Goal: Navigation & Orientation: Find specific page/section

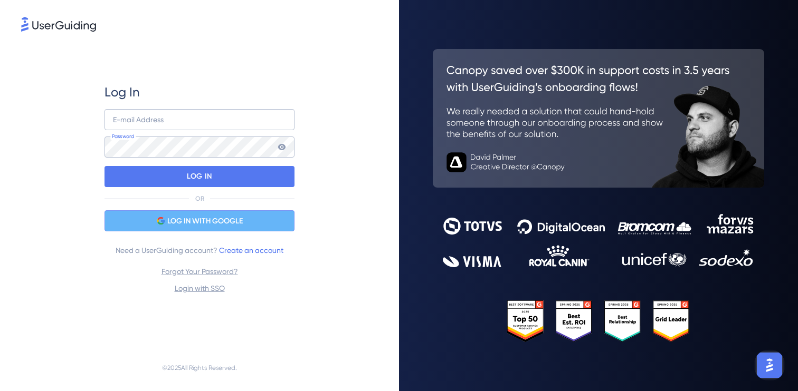
click at [201, 222] on span "LOG IN WITH GOOGLE" at bounding box center [204, 221] width 75 height 13
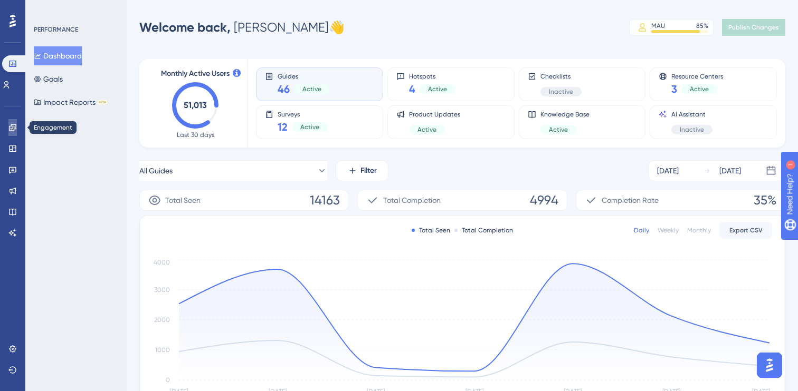
click at [12, 128] on icon at bounding box center [12, 127] width 7 height 7
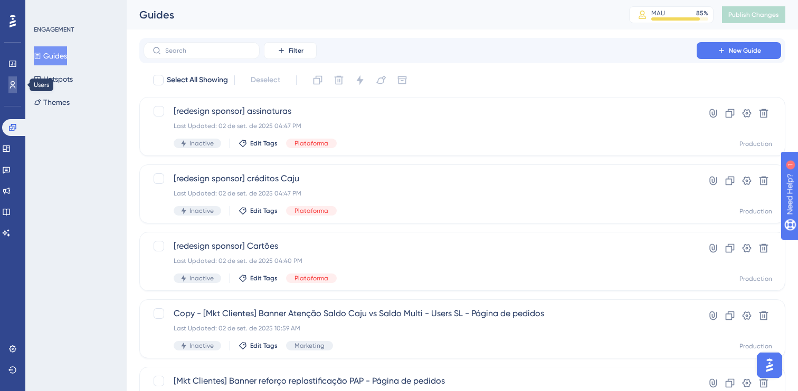
click at [14, 85] on icon at bounding box center [12, 85] width 8 height 8
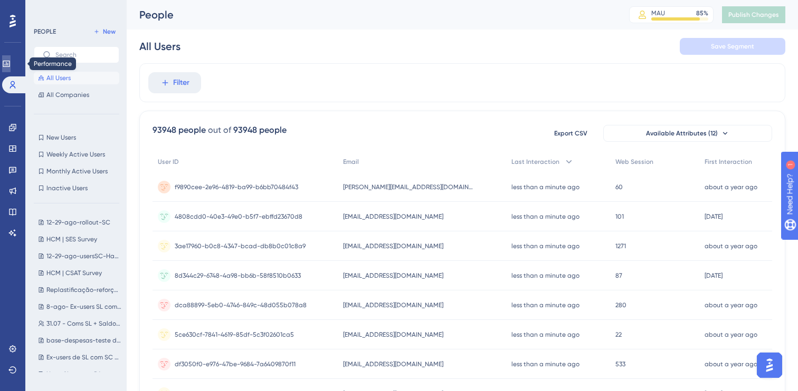
click at [9, 63] on icon at bounding box center [6, 64] width 7 height 6
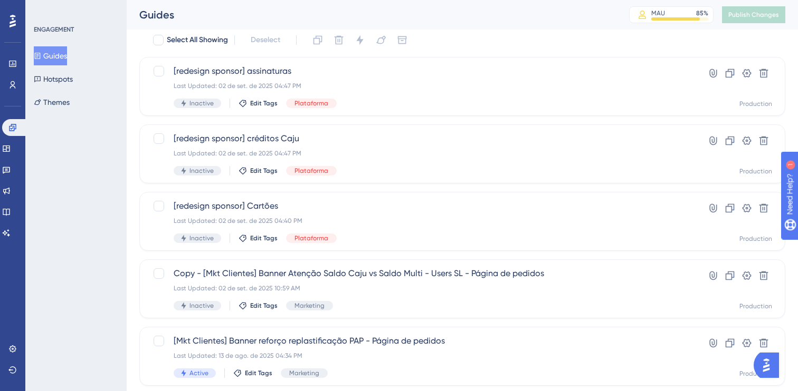
scroll to position [42, 0]
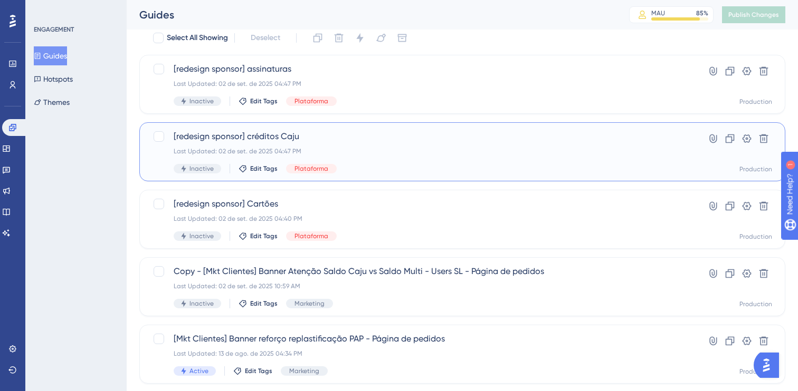
click at [289, 135] on span "[redesign sponsor] créditos Caju" at bounding box center [420, 136] width 493 height 13
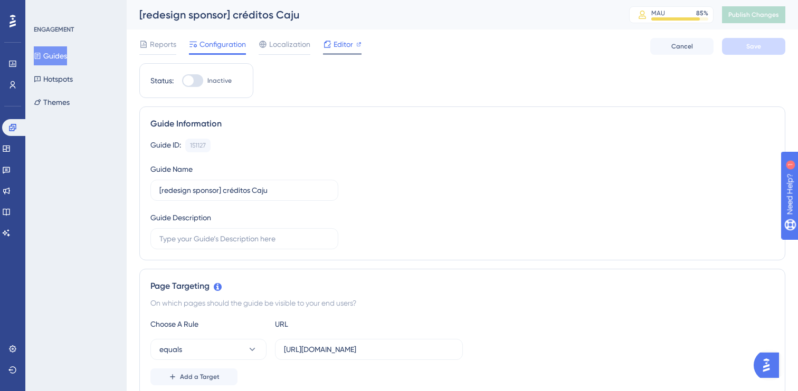
click at [344, 43] on span "Editor" at bounding box center [343, 44] width 20 height 13
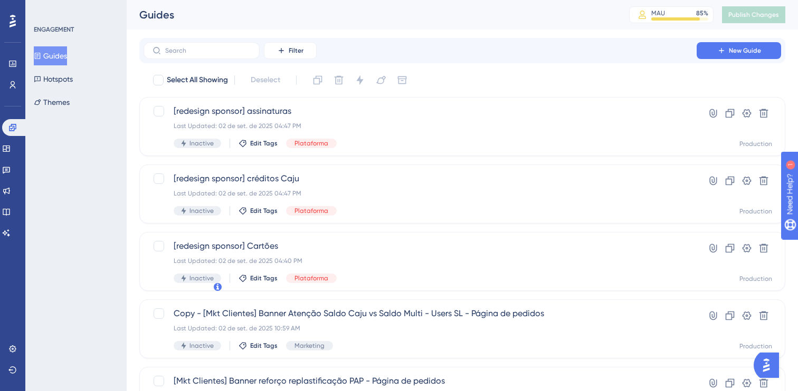
scroll to position [42, 0]
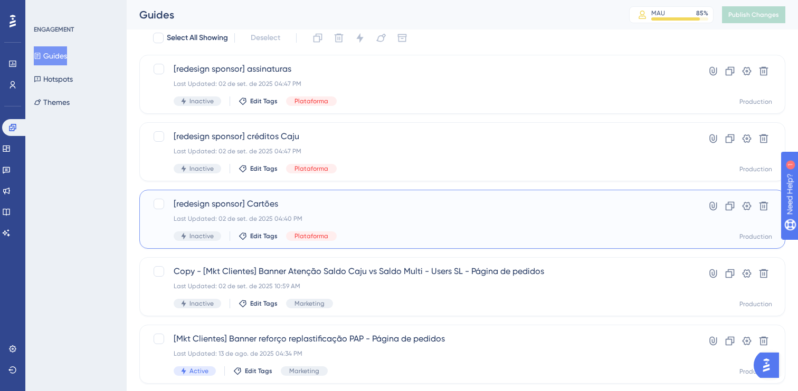
click at [255, 206] on span "[redesign sponsor] Cartões" at bounding box center [420, 204] width 493 height 13
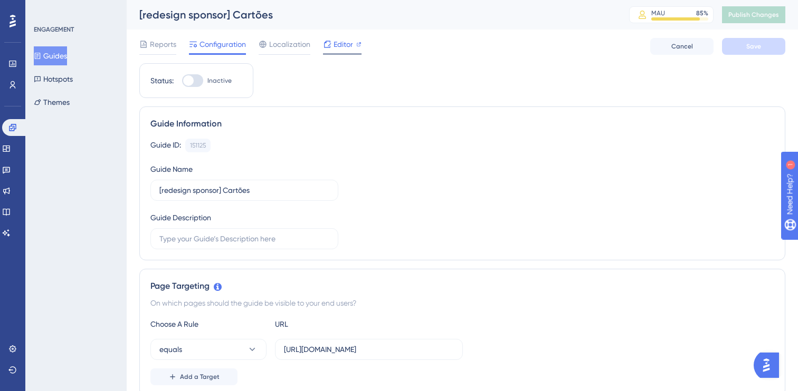
click at [341, 40] on span "Editor" at bounding box center [343, 44] width 20 height 13
